Goal: Go to known website: Access a specific website the user already knows

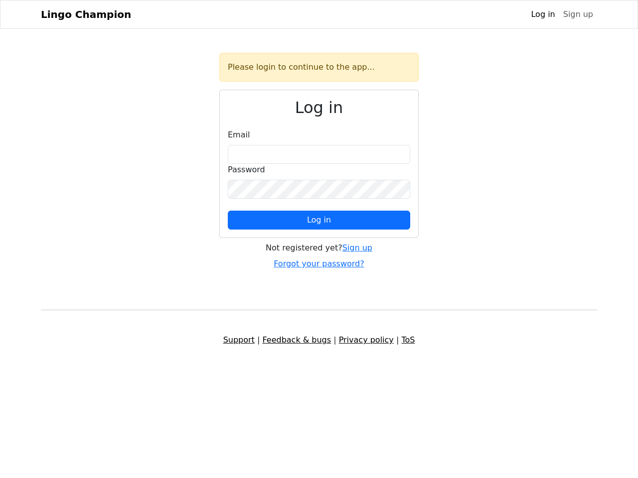
click at [319, 220] on span "Log in" at bounding box center [319, 219] width 24 height 9
